Goal: Task Accomplishment & Management: Manage account settings

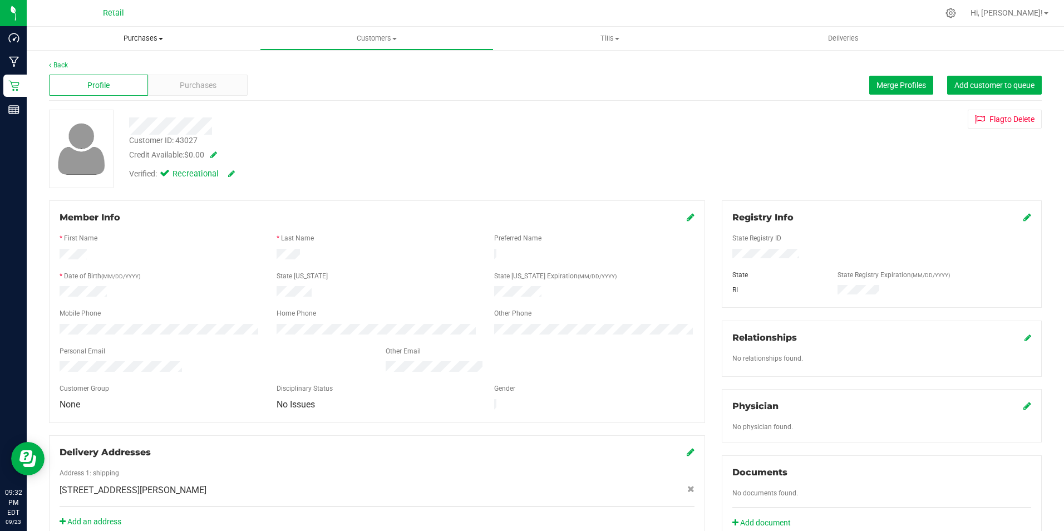
click at [154, 37] on span "Purchases" at bounding box center [143, 38] width 233 height 10
click at [90, 80] on span "Fulfillment" at bounding box center [61, 80] width 69 height 9
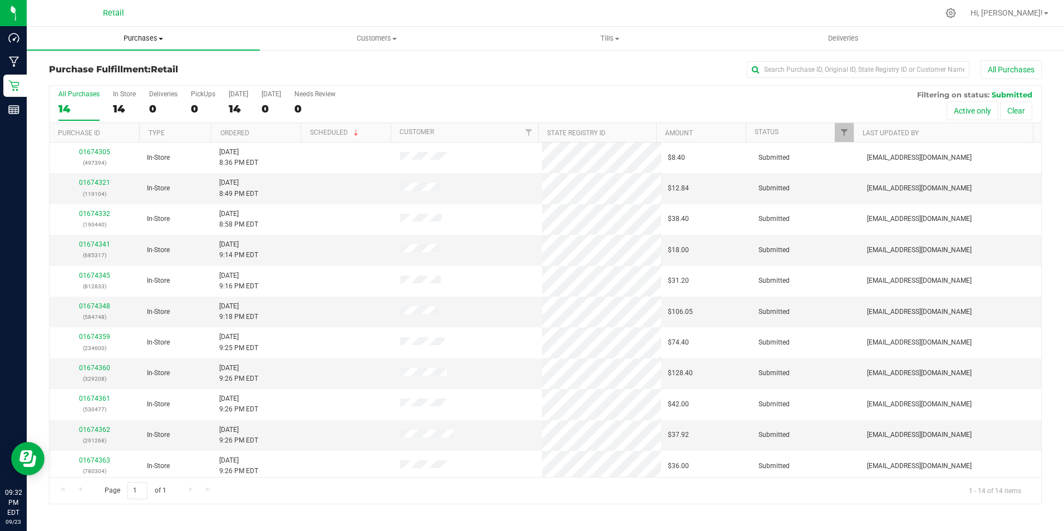
click at [155, 40] on span "Purchases" at bounding box center [143, 38] width 233 height 10
click at [107, 66] on span "Summary of purchases" at bounding box center [84, 66] width 114 height 9
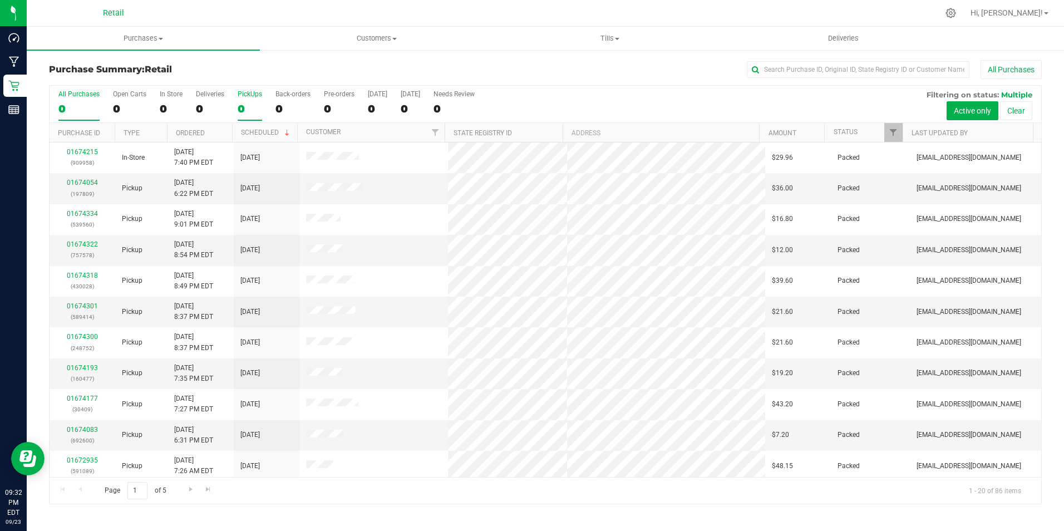
click at [251, 100] on label "PickUps 0" at bounding box center [250, 105] width 24 height 31
click at [0, 0] on input "PickUps 0" at bounding box center [0, 0] width 0 height 0
click at [363, 37] on span "Customers" at bounding box center [376, 38] width 232 height 10
click at [340, 62] on li "All customers" at bounding box center [376, 67] width 233 height 13
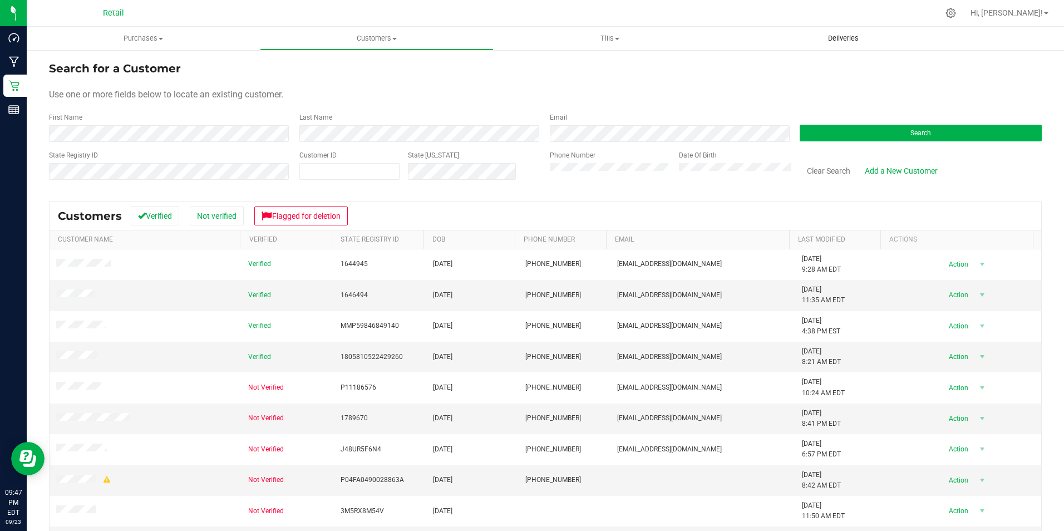
click at [854, 41] on span "Deliveries" at bounding box center [843, 38] width 61 height 10
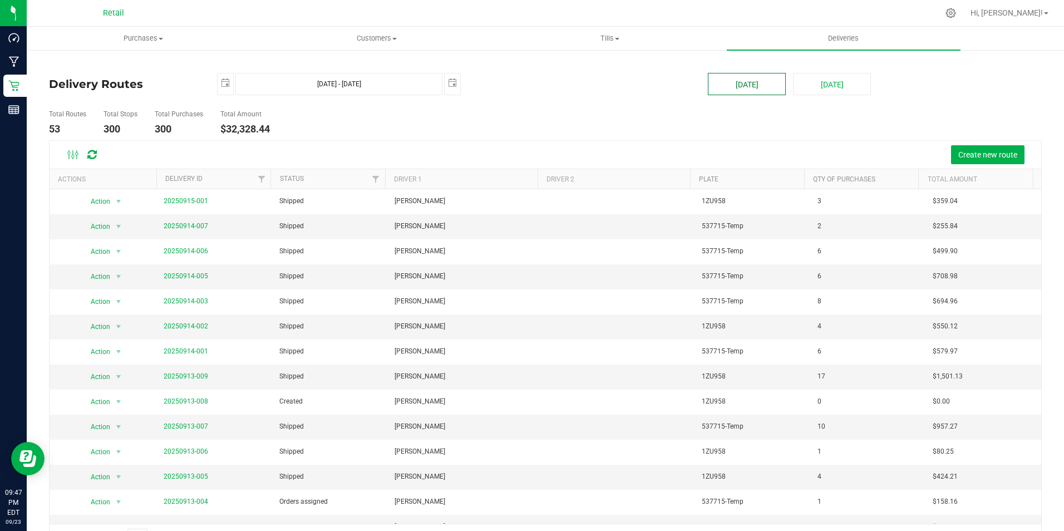
click at [745, 83] on button "[DATE]" at bounding box center [747, 84] width 78 height 22
type input "[DATE] - [DATE]"
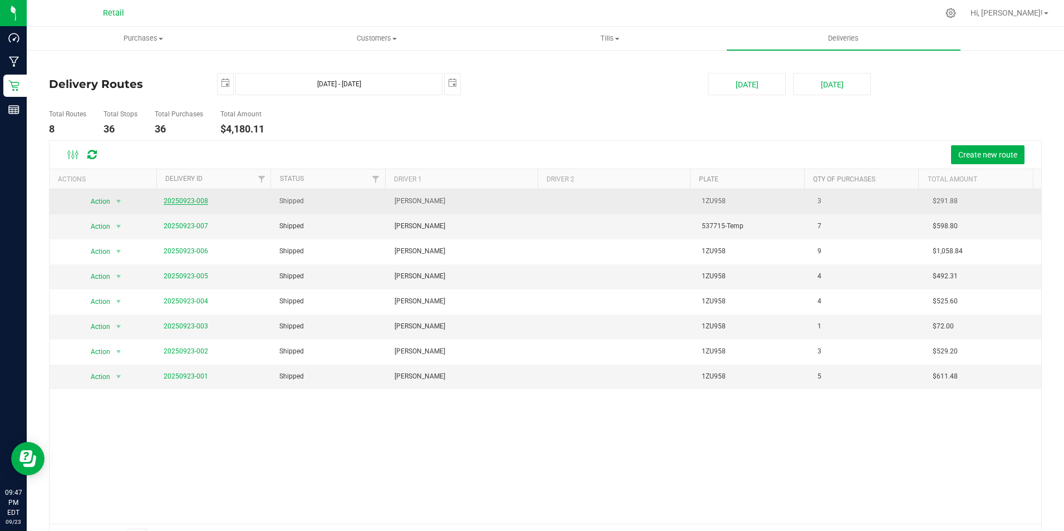
click at [190, 199] on link "20250923-008" at bounding box center [186, 201] width 45 height 8
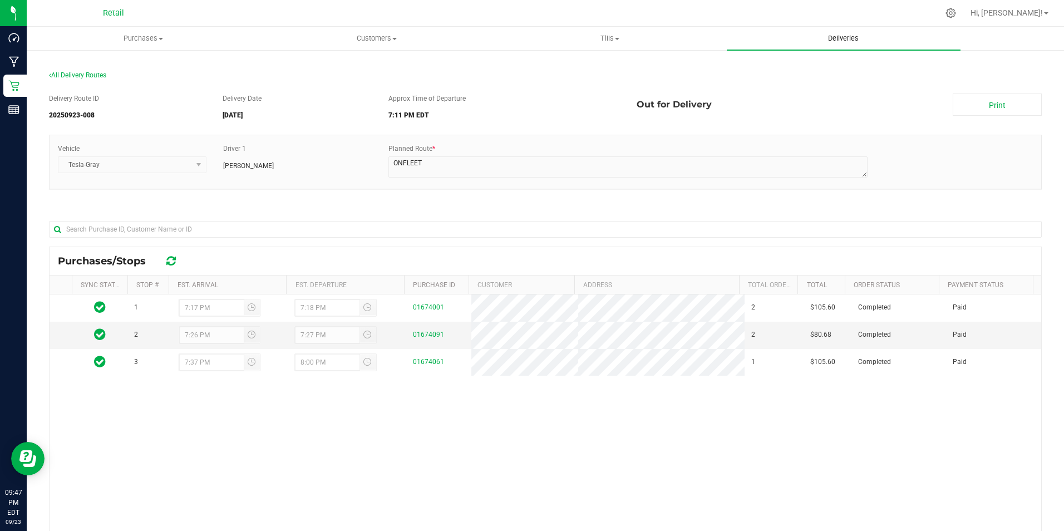
click at [838, 33] on uib-tab-heading "Deliveries" at bounding box center [843, 38] width 233 height 23
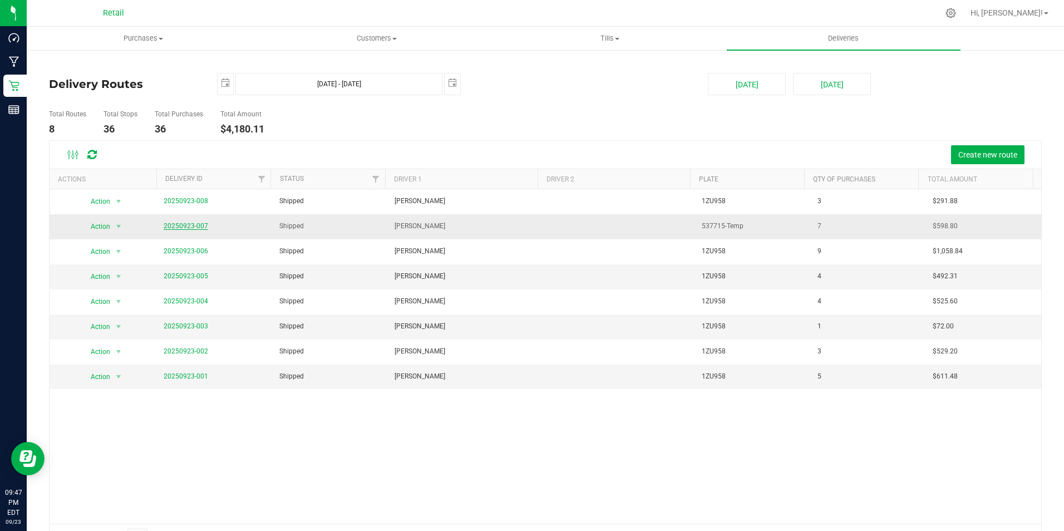
click at [188, 227] on link "20250923-007" at bounding box center [186, 226] width 45 height 8
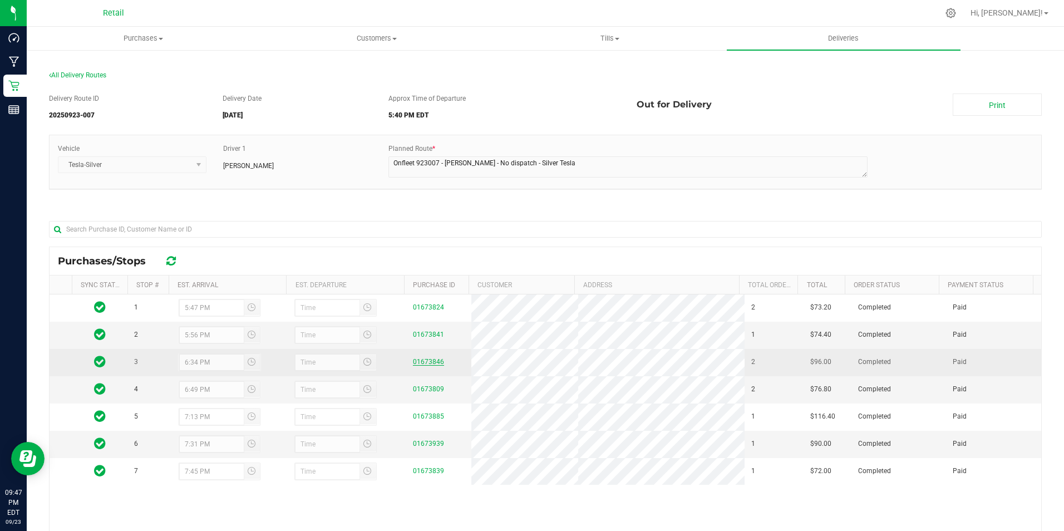
click at [421, 360] on link "01673846" at bounding box center [428, 362] width 31 height 8
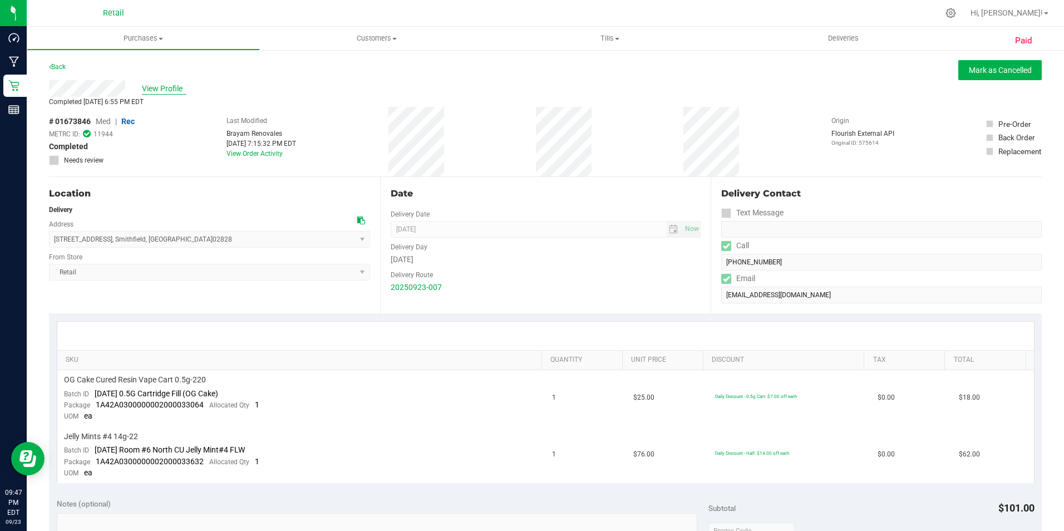
click at [157, 86] on span "View Profile" at bounding box center [164, 89] width 45 height 12
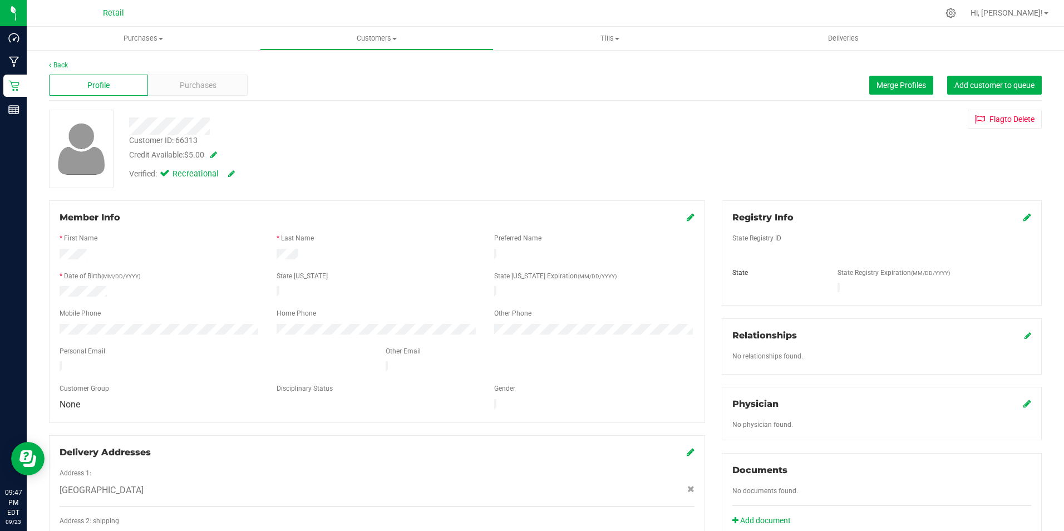
click at [217, 157] on span at bounding box center [211, 155] width 11 height 8
drag, startPoint x: 236, startPoint y: 154, endPoint x: 111, endPoint y: 159, distance: 124.8
click at [111, 159] on div "Customer ID: 66313 Credit Available: $5.00 5 Verified: Recreational Flag to [GE…" at bounding box center [546, 150] width 1010 height 81
click at [277, 156] on span at bounding box center [276, 157] width 13 height 8
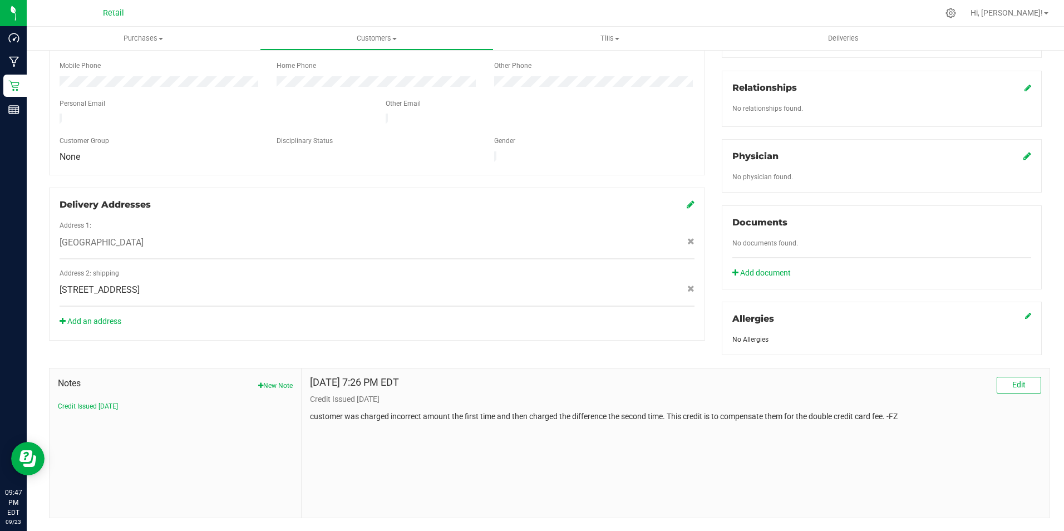
scroll to position [261, 0]
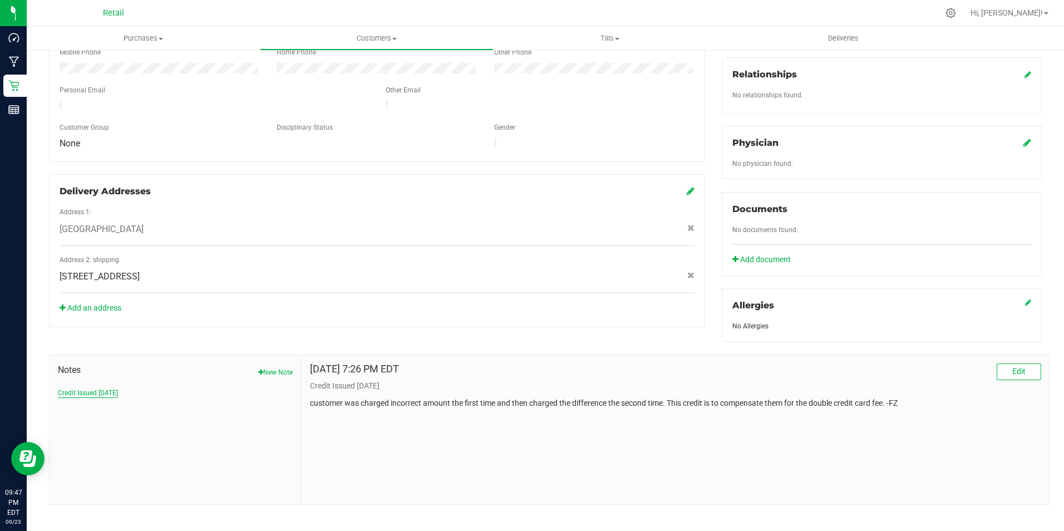
click at [80, 388] on button "Credit Issued [DATE]" at bounding box center [88, 393] width 60 height 10
click at [1001, 365] on button "Edit" at bounding box center [1019, 371] width 45 height 17
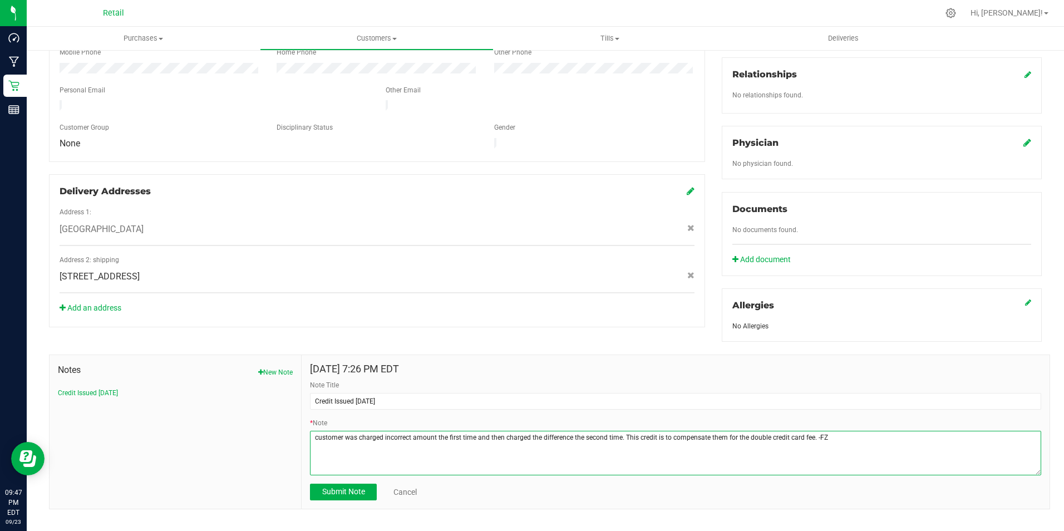
drag, startPoint x: 856, startPoint y: 432, endPoint x: 178, endPoint y: 455, distance: 678.8
click at [178, 455] on div "Notes New Note Credit Issued [DATE] [DATE] 7:26 PM EDT Note Title Credit Issued…" at bounding box center [549, 432] width 1001 height 155
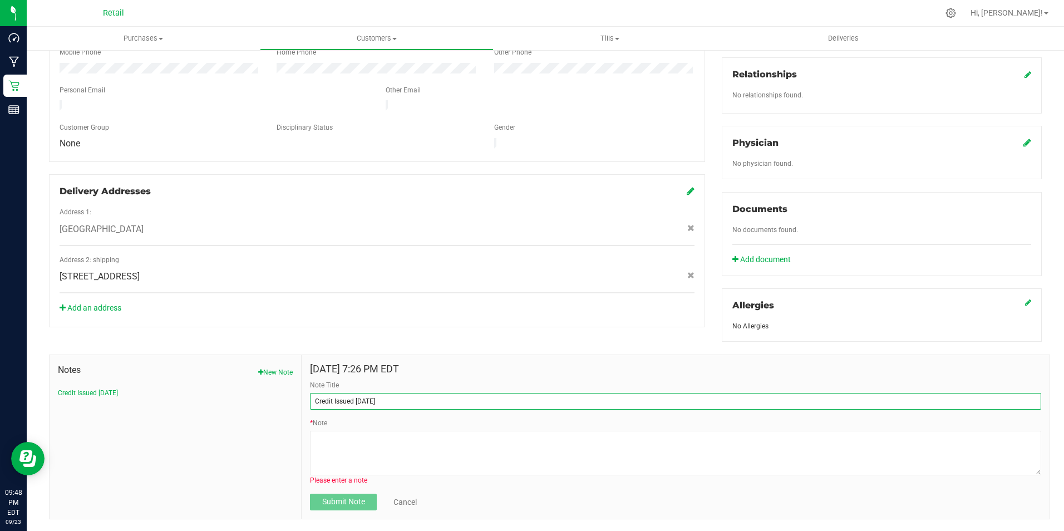
drag, startPoint x: 216, startPoint y: 391, endPoint x: 193, endPoint y: 387, distance: 23.2
click at [194, 391] on div "Notes New Note Credit Issued [DATE] [DATE] 7:26 PM EDT Note Title Credit Issued…" at bounding box center [549, 437] width 1001 height 165
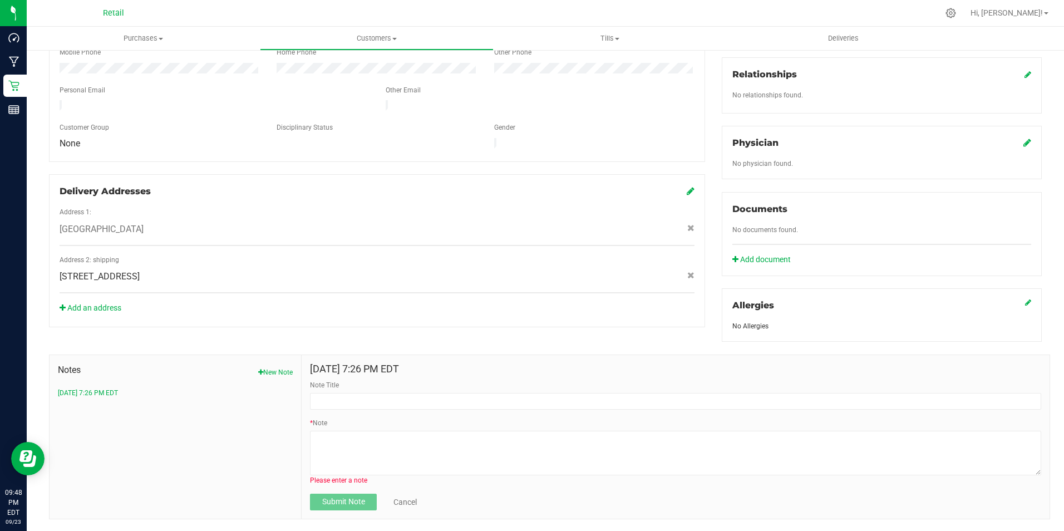
click at [249, 416] on div "Notes New Note [DATE] 7:26 PM EDT" at bounding box center [176, 437] width 252 height 164
drag, startPoint x: 122, startPoint y: 381, endPoint x: 227, endPoint y: 433, distance: 116.5
click at [185, 427] on div "Notes New Note [DATE] 7:26 PM EDT" at bounding box center [176, 437] width 252 height 164
click at [410, 496] on link "Cancel" at bounding box center [404, 501] width 23 height 11
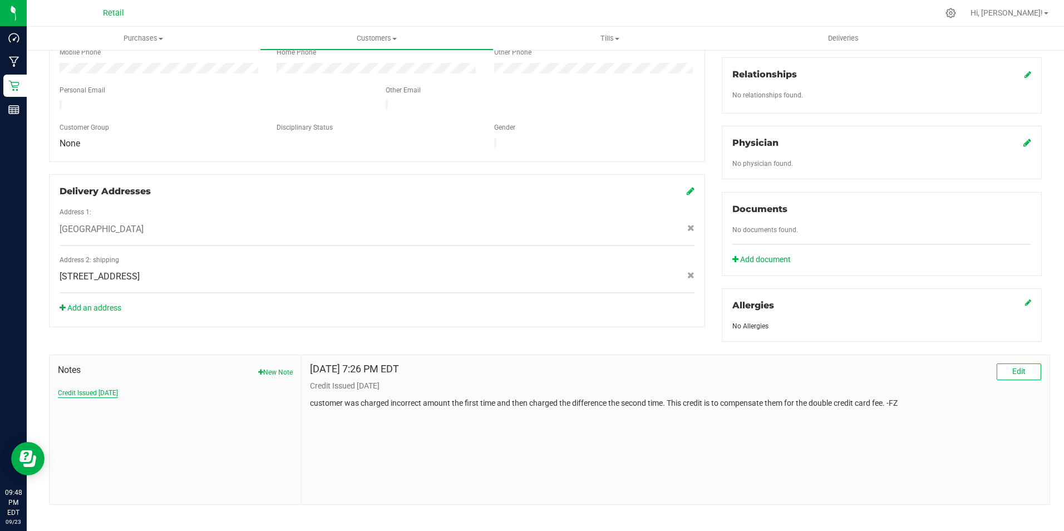
click at [118, 388] on button "Credit Issued [DATE]" at bounding box center [88, 393] width 60 height 10
click at [997, 363] on button "Edit" at bounding box center [1019, 371] width 45 height 17
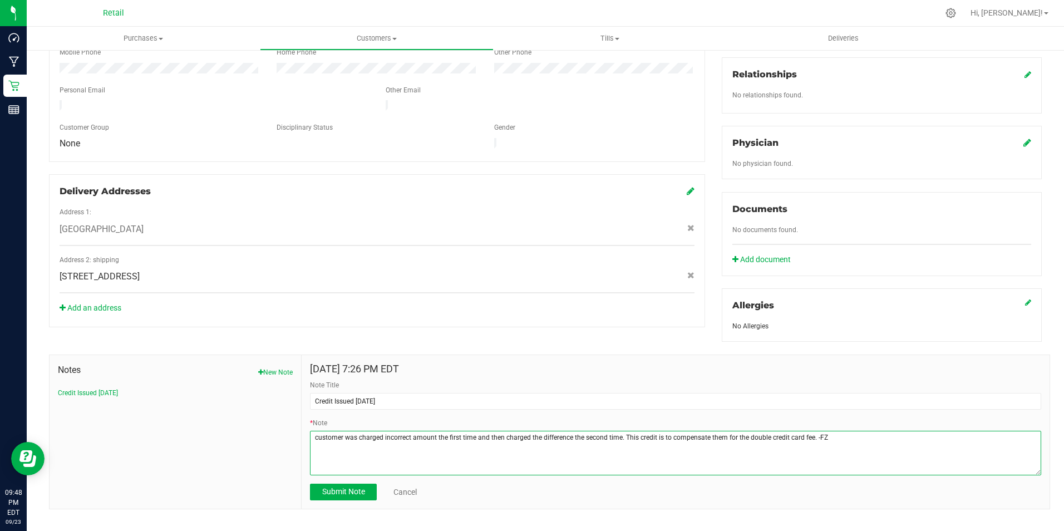
click at [831, 431] on textarea "* Note" at bounding box center [675, 453] width 731 height 45
type textarea "c"
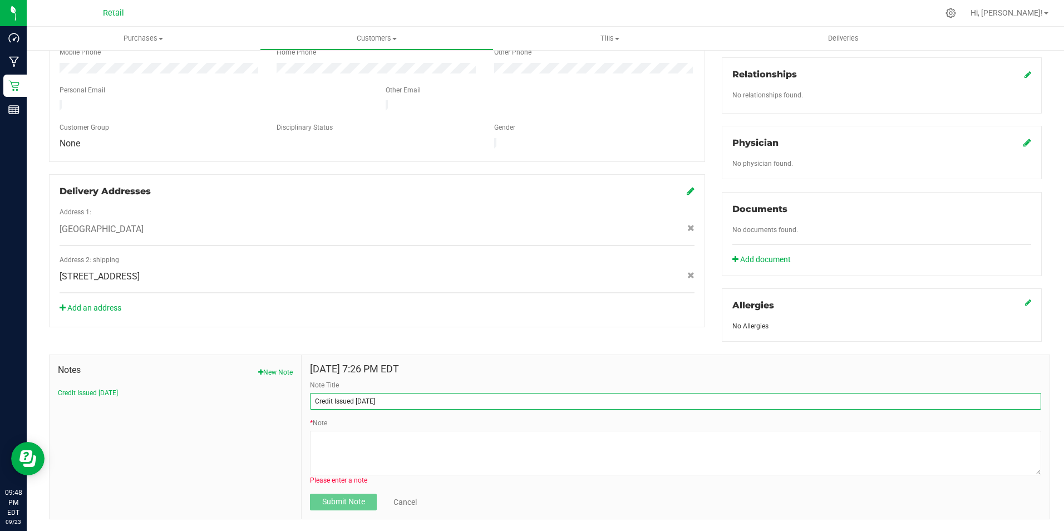
click at [392, 393] on input "Credit Issued [DATE]" at bounding box center [675, 401] width 731 height 17
drag, startPoint x: 355, startPoint y: 392, endPoint x: 299, endPoint y: 401, distance: 55.9
click at [302, 401] on div "[DATE] 7:26 PM EDT Note Title Credit Issued [DATE] * Note Please enter a note S…" at bounding box center [676, 437] width 748 height 164
type input "[DATE]"
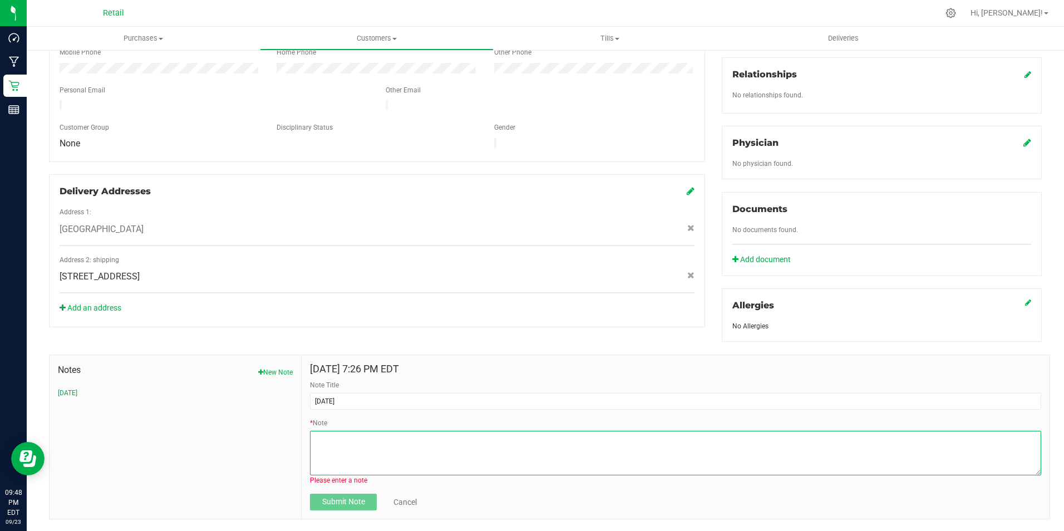
click at [372, 431] on textarea "* Note" at bounding box center [675, 453] width 731 height 45
type textarea "."
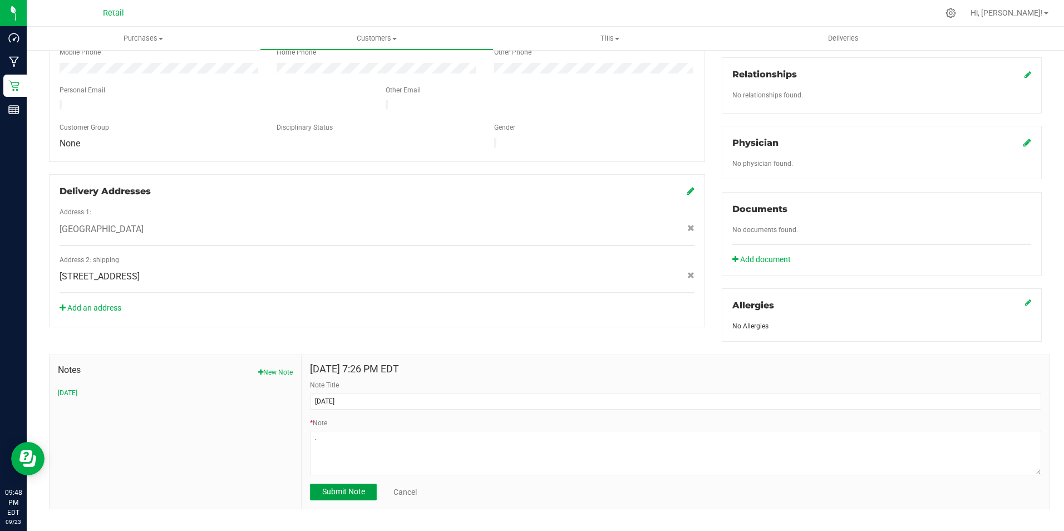
click at [365, 484] on button "Submit Note" at bounding box center [343, 492] width 67 height 17
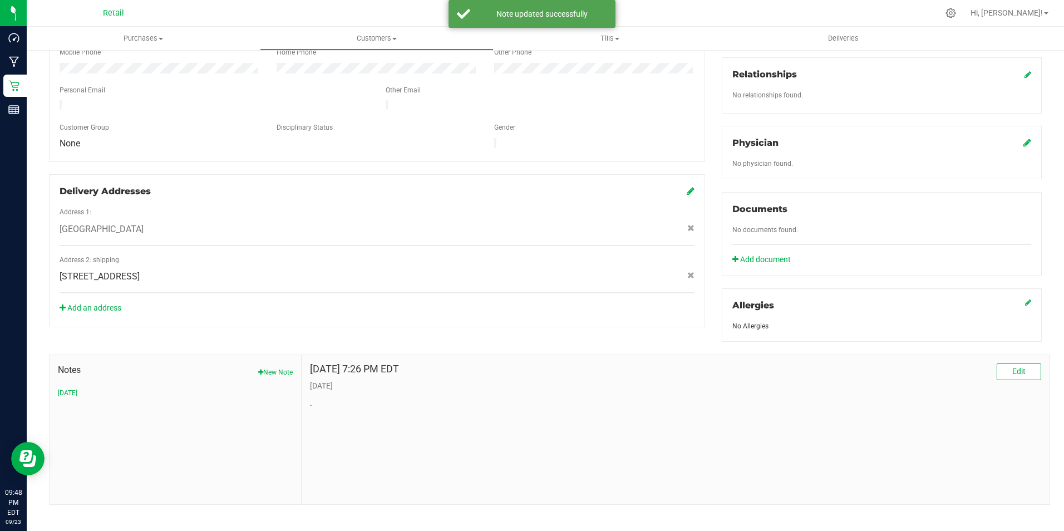
scroll to position [0, 0]
